Goal: Navigation & Orientation: Understand site structure

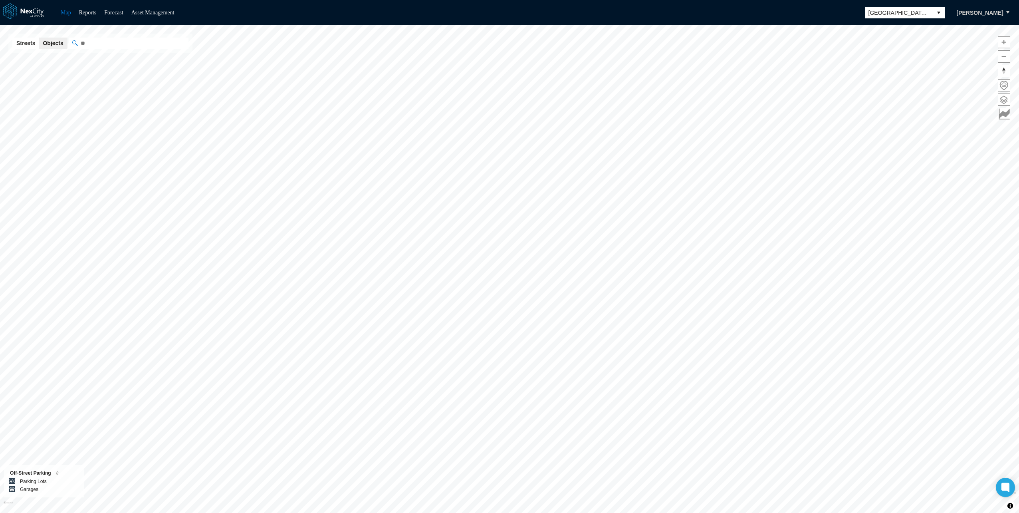
click at [1007, 104] on span at bounding box center [1004, 100] width 12 height 12
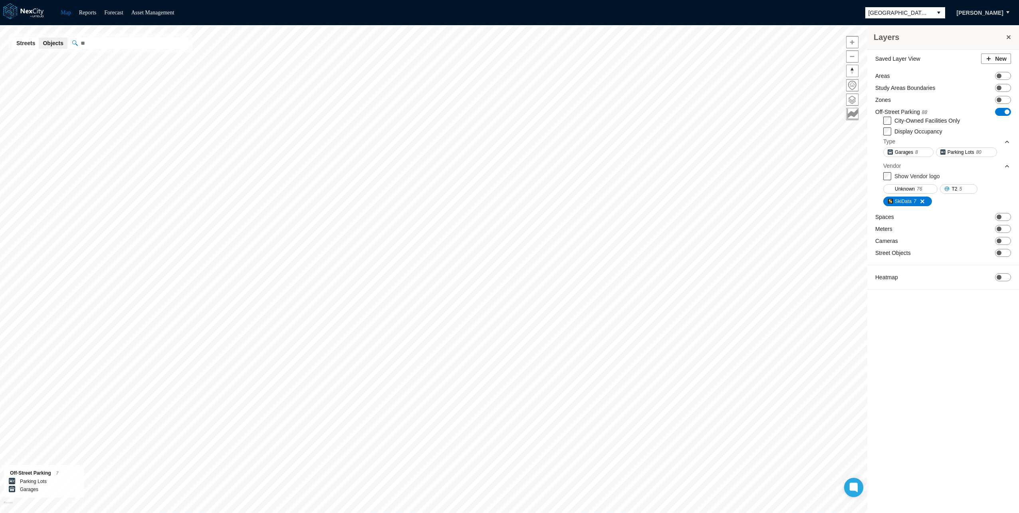
click at [1004, 108] on span "ON OFF" at bounding box center [1003, 112] width 16 height 8
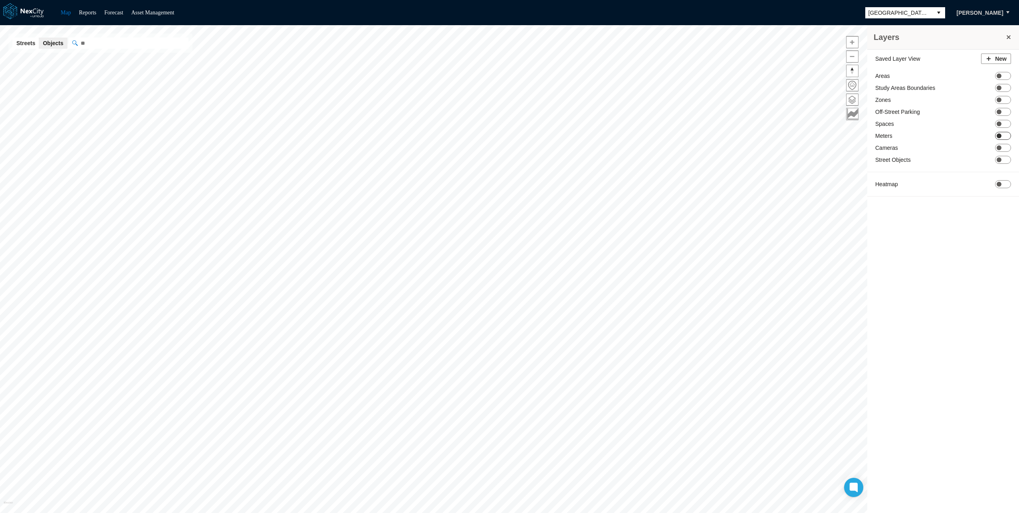
click at [1003, 135] on span "ON OFF" at bounding box center [1003, 136] width 16 height 8
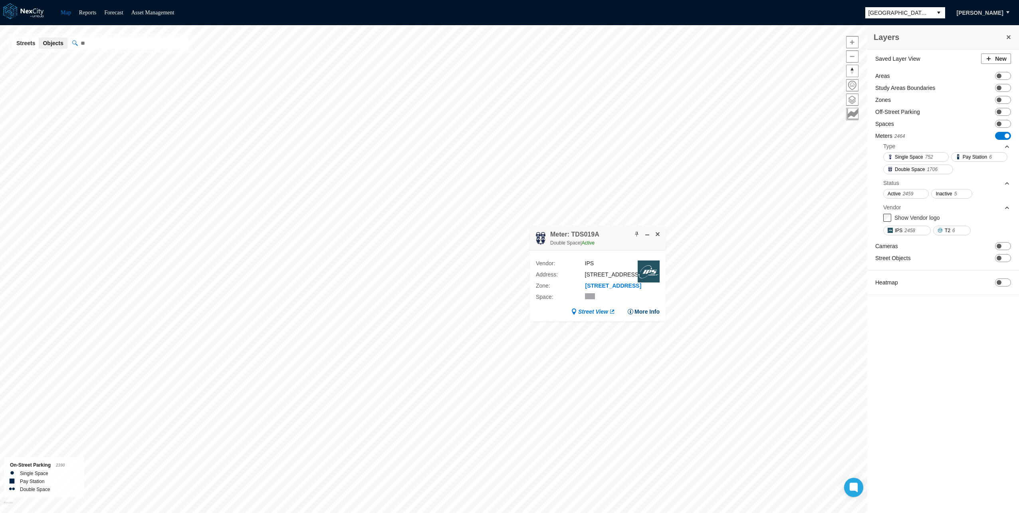
click at [650, 316] on button "More Info" at bounding box center [643, 312] width 32 height 8
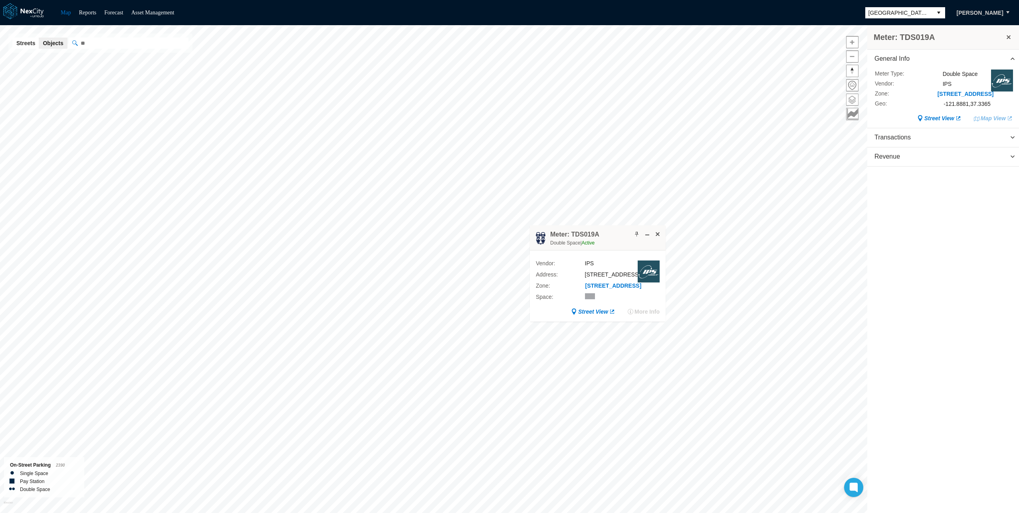
click at [852, 101] on span at bounding box center [853, 100] width 12 height 12
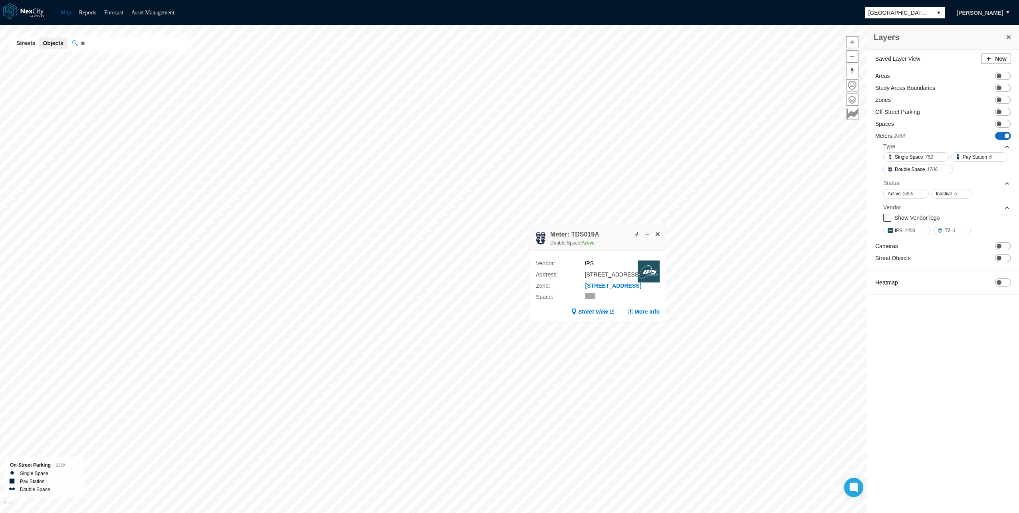
click at [1008, 136] on span at bounding box center [1007, 135] width 5 height 5
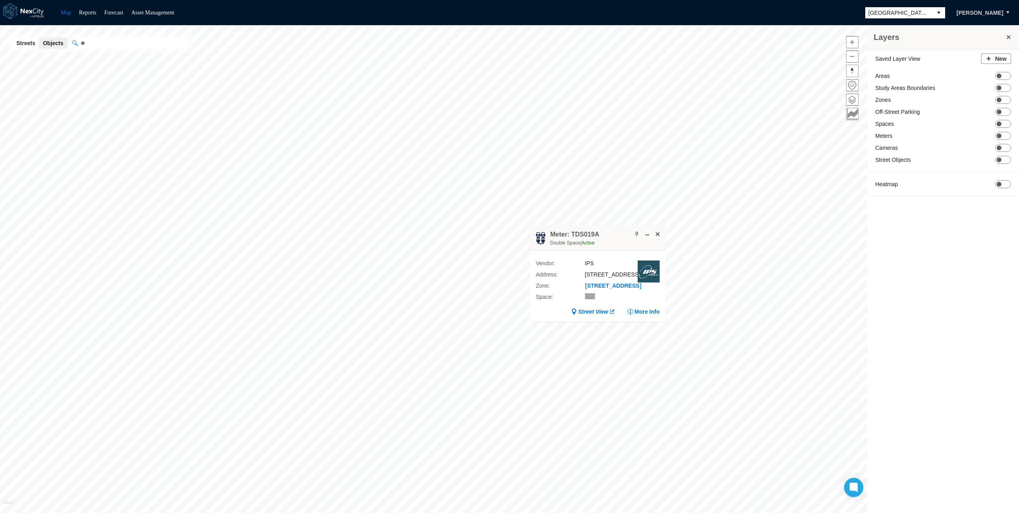
click at [1007, 151] on div "Saved Layer View New Areas ON OFF Study Areas Boundaries ON OFF Zones ON OFF Of…" at bounding box center [943, 127] width 152 height 155
click at [1005, 148] on span "ON OFF" at bounding box center [1003, 148] width 16 height 8
click at [660, 233] on span at bounding box center [658, 234] width 6 height 6
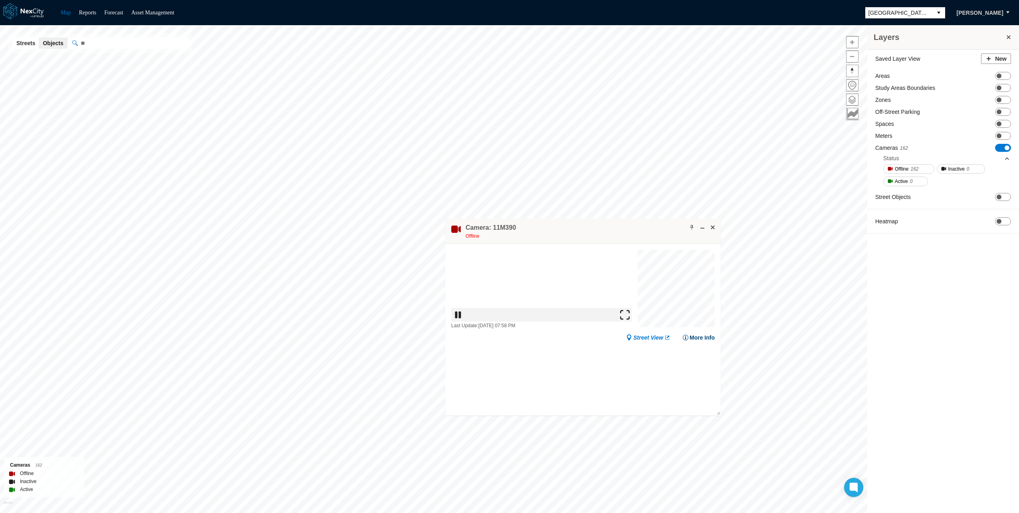
click at [699, 377] on button "More Info" at bounding box center [699, 378] width 32 height 8
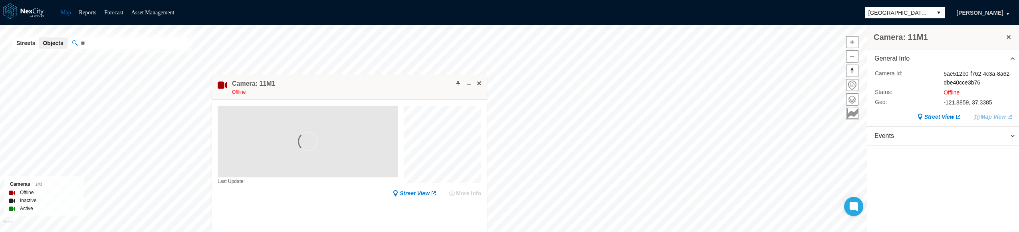
drag, startPoint x: 649, startPoint y: 56, endPoint x: 374, endPoint y: 77, distance: 275.2
click at [374, 77] on div "Camera: 11M1 Offline" at bounding box center [350, 87] width 276 height 25
